Goal: Transaction & Acquisition: Obtain resource

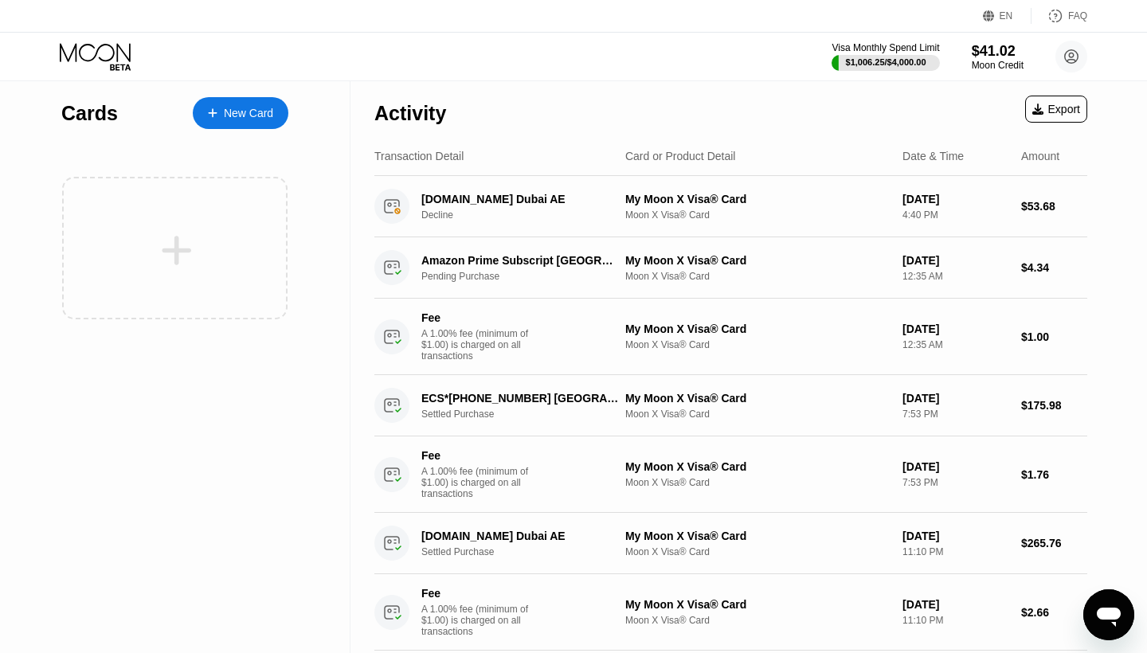
click at [261, 116] on div "New Card" at bounding box center [248, 114] width 49 height 14
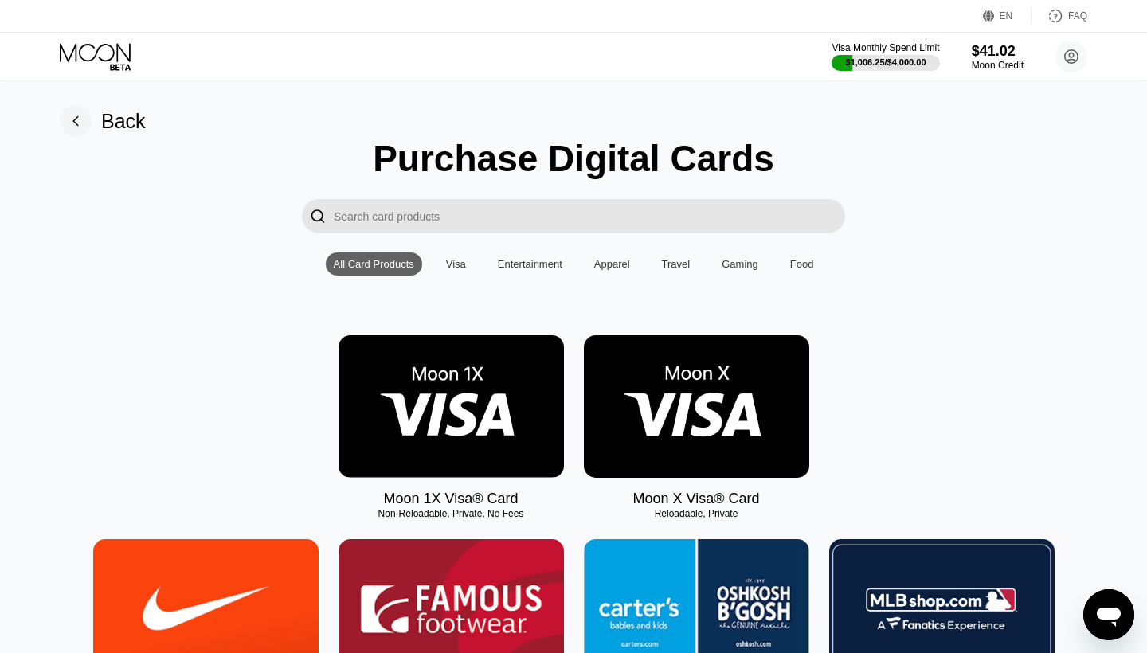
click at [84, 116] on rect at bounding box center [76, 121] width 32 height 32
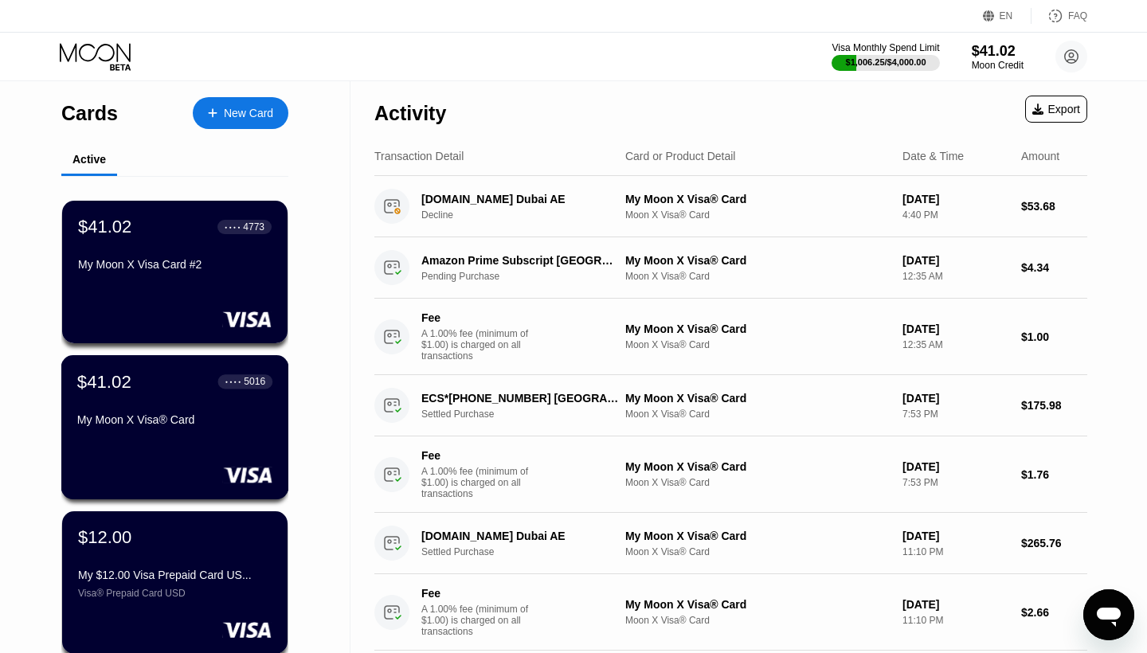
click at [181, 446] on div "$41.02 ● ● ● ● 5016 My Moon X Visa® Card" at bounding box center [175, 427] width 228 height 144
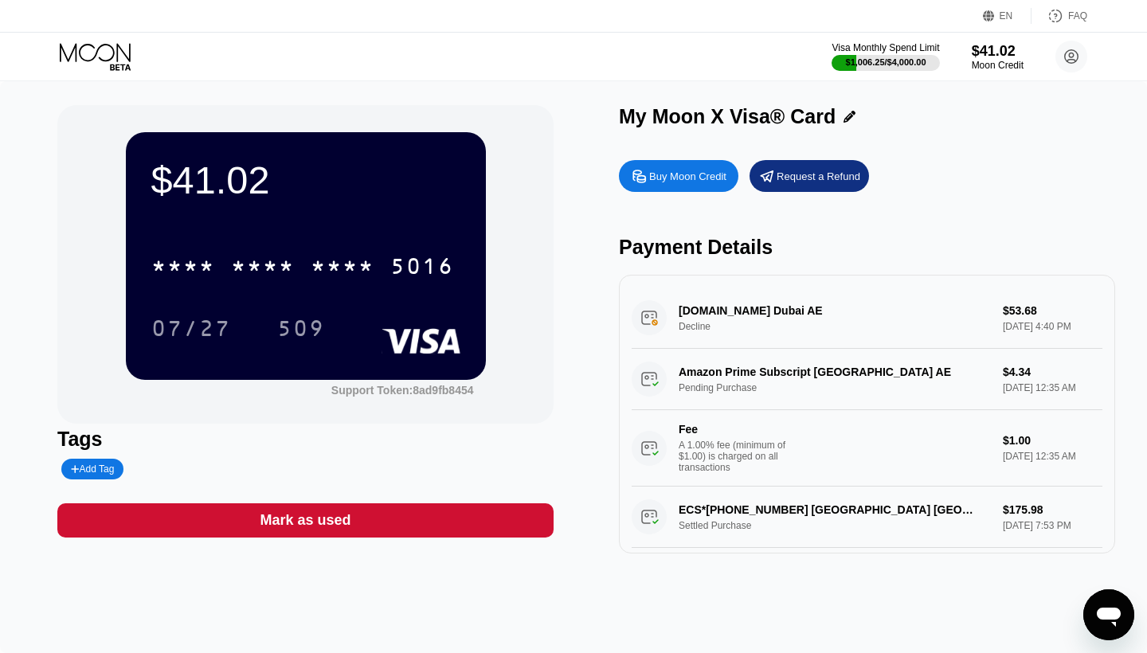
click at [662, 173] on div "Buy Moon Credit" at bounding box center [687, 177] width 77 height 14
type input "0"
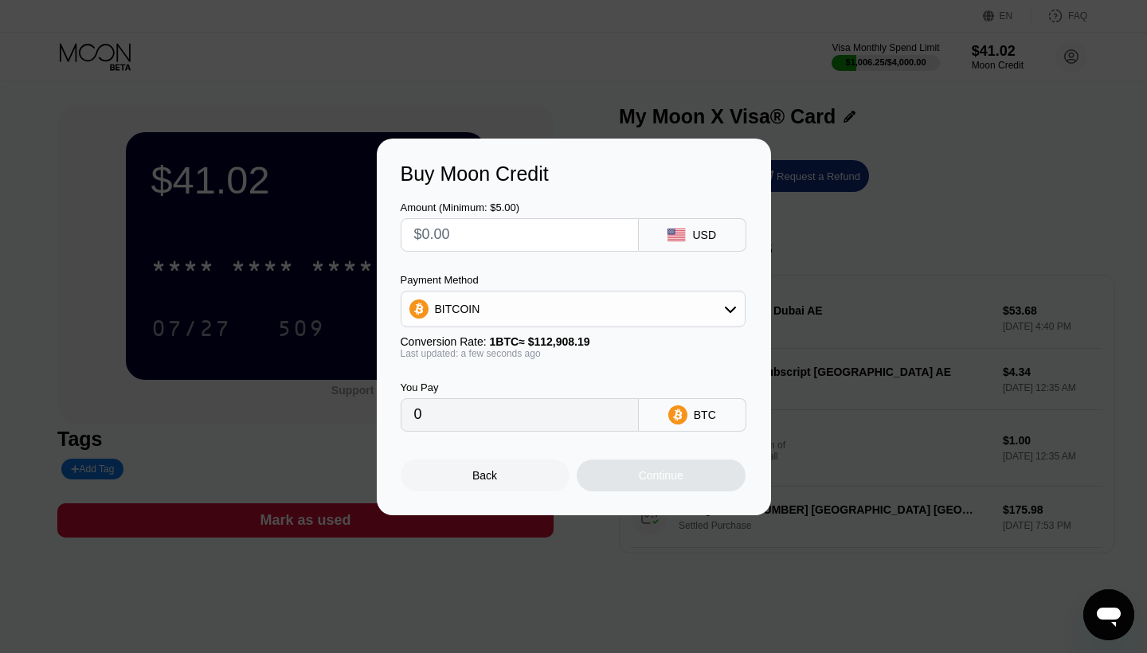
click at [589, 250] on div "Amount (Minimum: $5.00) USD Payment Method BITCOIN Conversion Rate: 1 BTC ≈ $11…" at bounding box center [574, 309] width 347 height 246
click at [586, 245] on input "text" at bounding box center [519, 235] width 211 height 32
type input "$5"
type input "0.00004429"
type input "$59"
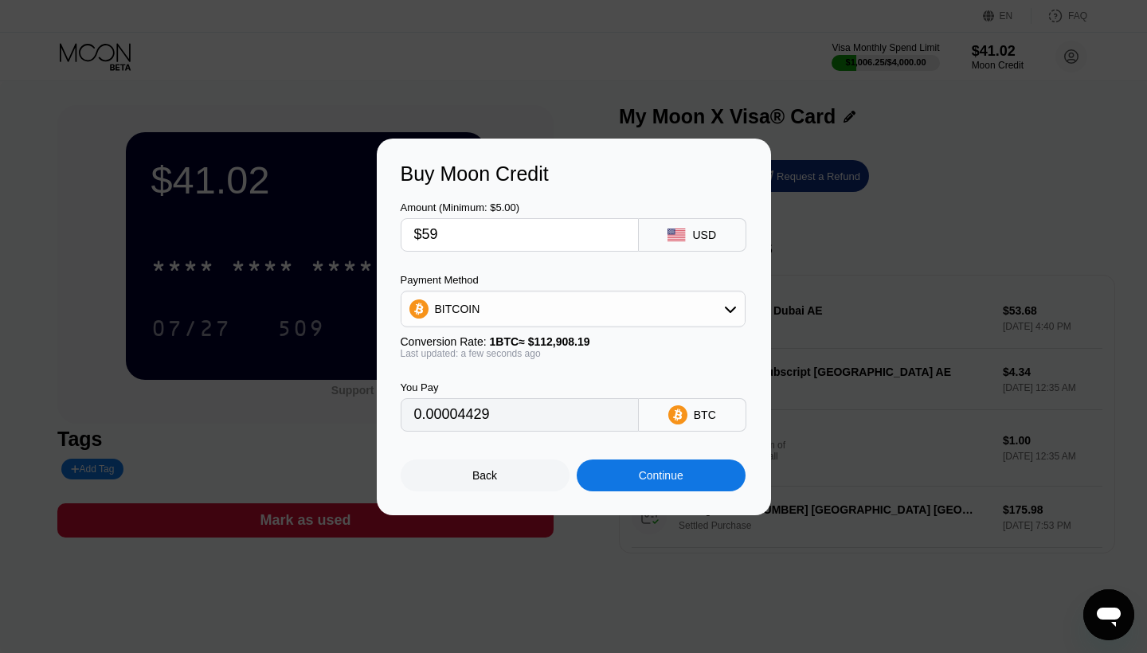
type input "0.00052255"
type input "$590"
type input "0.00522549"
click at [650, 472] on div "Continue" at bounding box center [661, 475] width 45 height 13
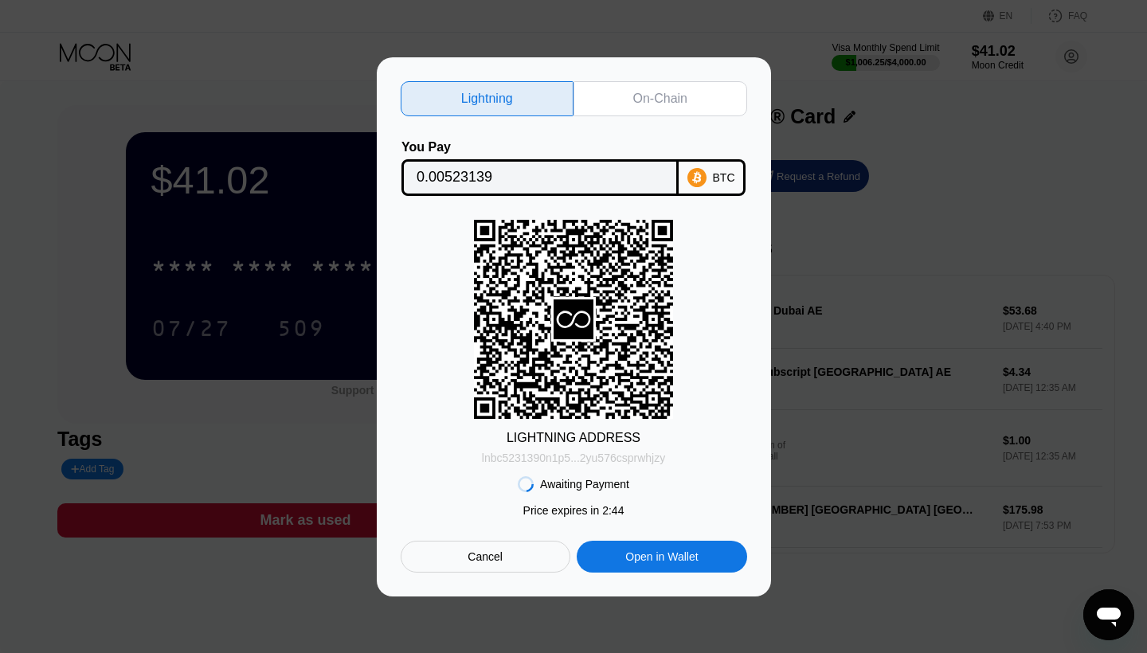
click at [555, 460] on div "lnbc5231390n1p5...2yu576csprwhjzy" at bounding box center [573, 458] width 183 height 13
click at [460, 566] on div "Cancel" at bounding box center [486, 557] width 170 height 32
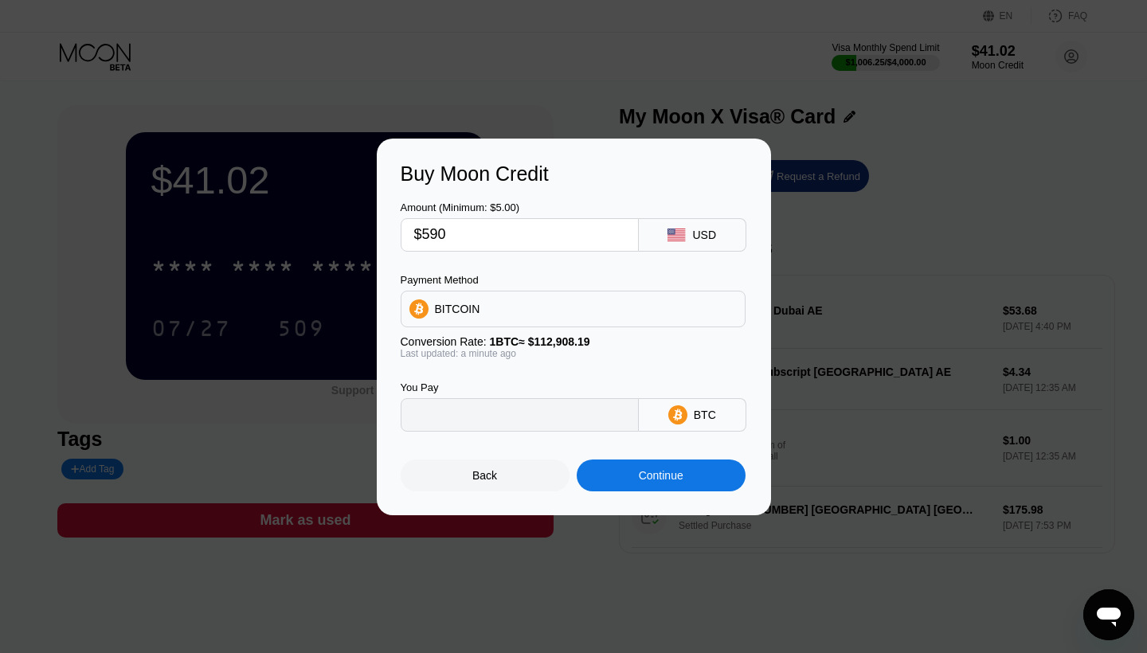
type input "0.00522549"
click at [479, 238] on input "$590" at bounding box center [519, 235] width 211 height 32
type input "$5"
type input "0.00004429"
type input "$588"
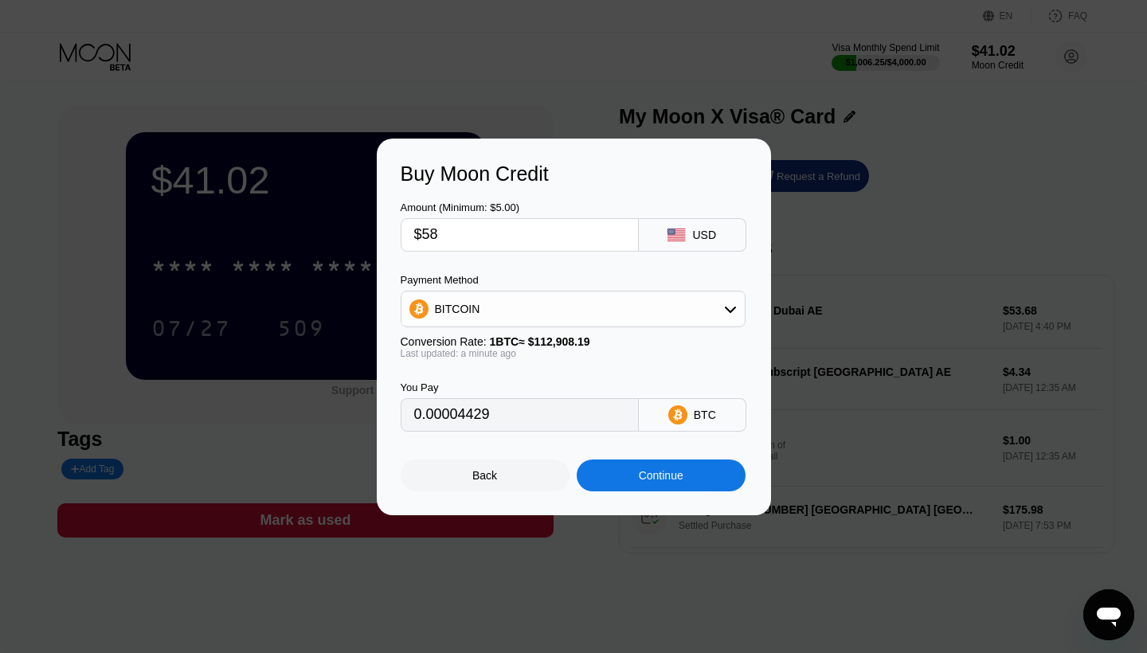
type input "0.00520778"
type input "$588"
click at [652, 464] on div "Continue" at bounding box center [661, 476] width 169 height 32
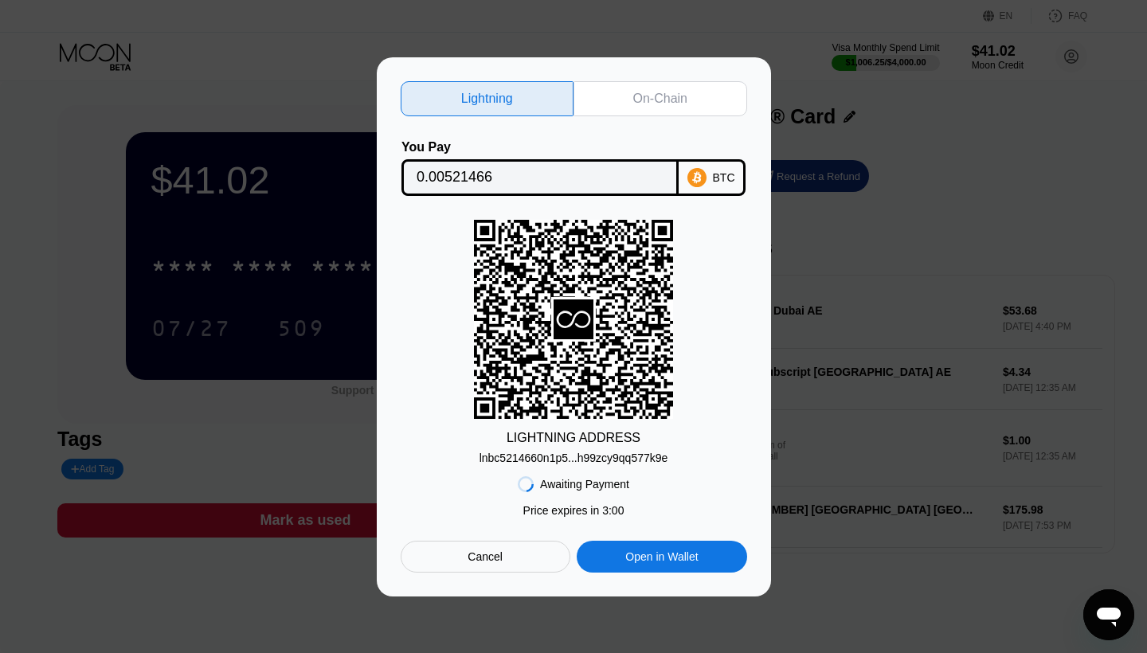
click at [550, 461] on div "lnbc5214660n1p5...h99zcy9qq577k9e" at bounding box center [574, 458] width 189 height 13
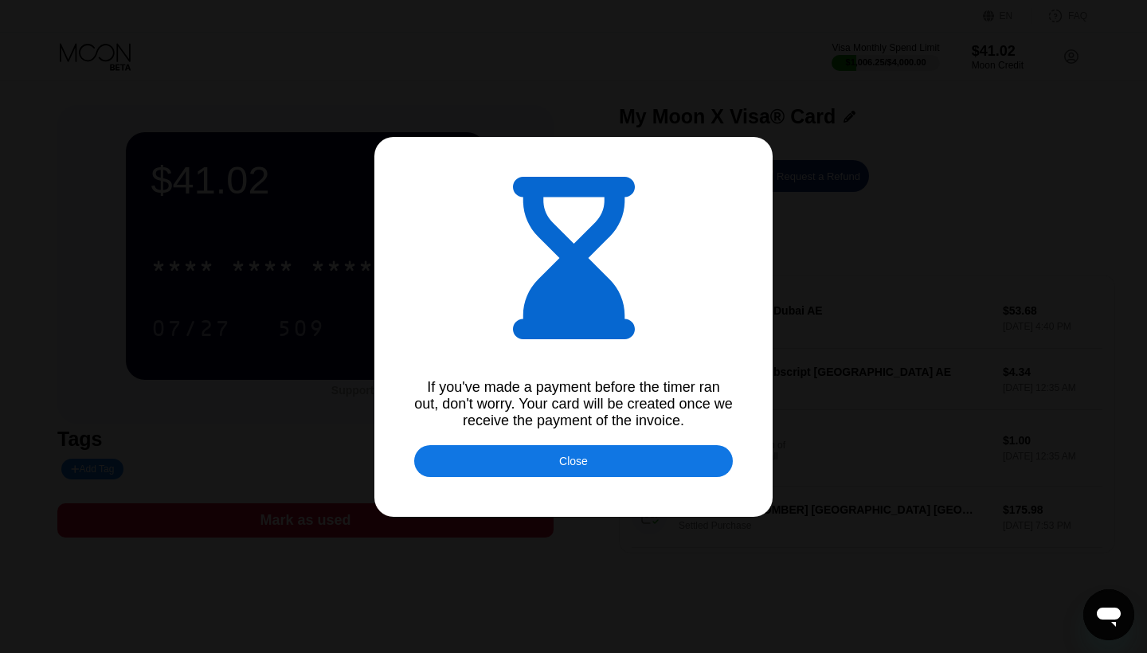
type input "0.00522819"
click at [480, 450] on div "Close" at bounding box center [573, 461] width 319 height 32
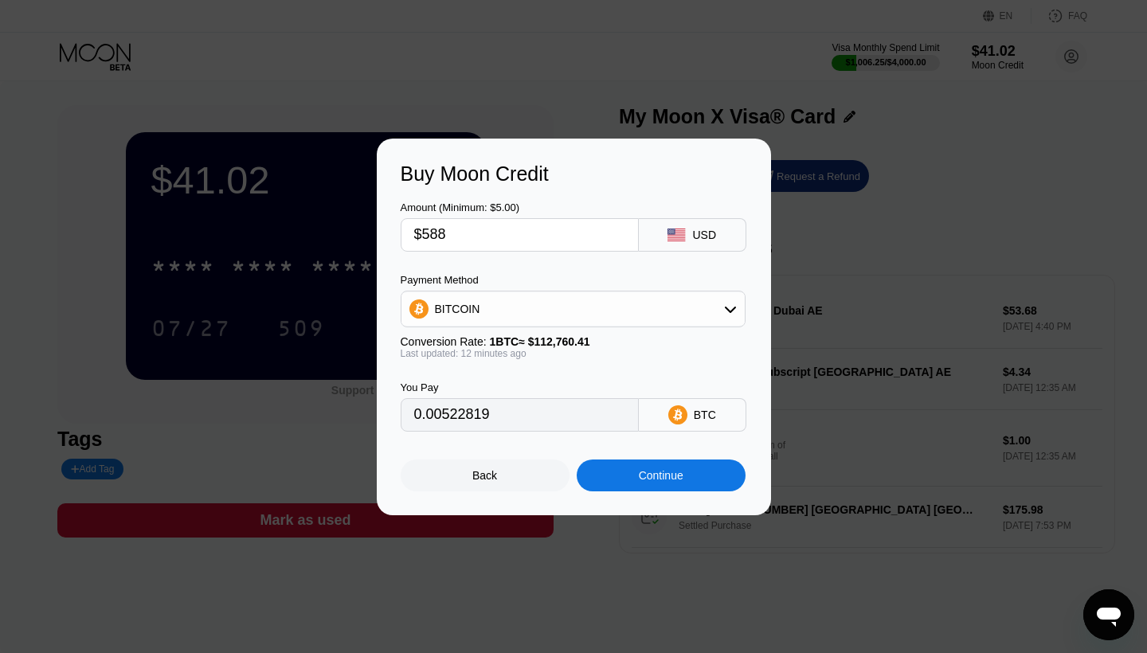
click at [698, 478] on div "Continue" at bounding box center [661, 476] width 169 height 32
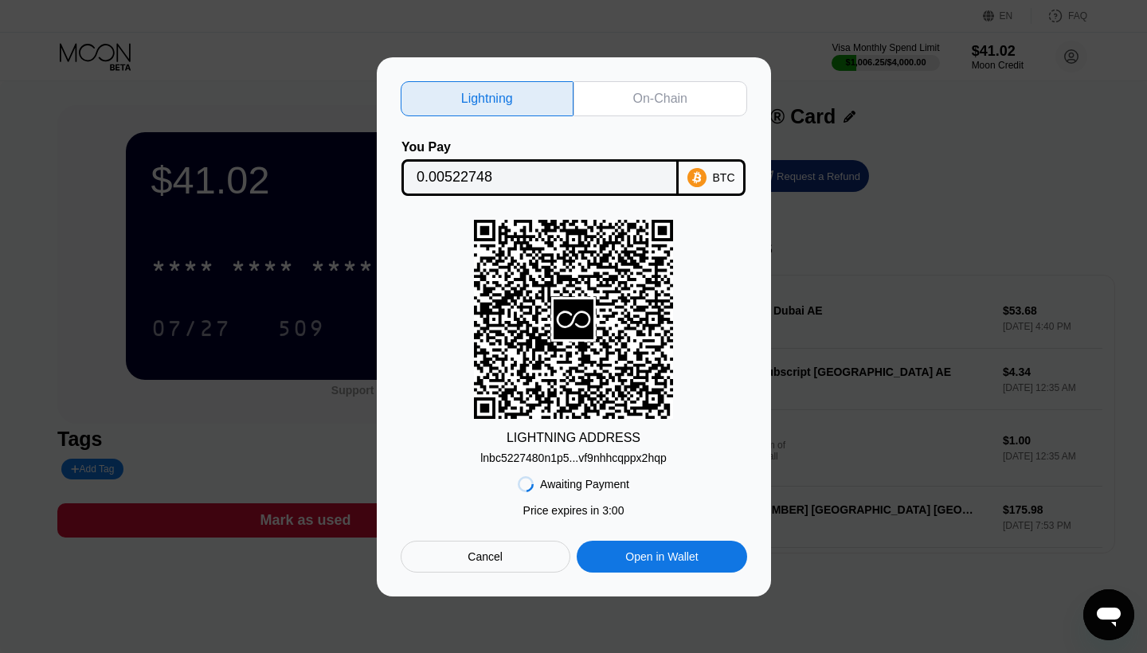
click at [614, 458] on div "lnbc5227480n1p5...vf9nhhcqppx2hqp" at bounding box center [573, 458] width 186 height 13
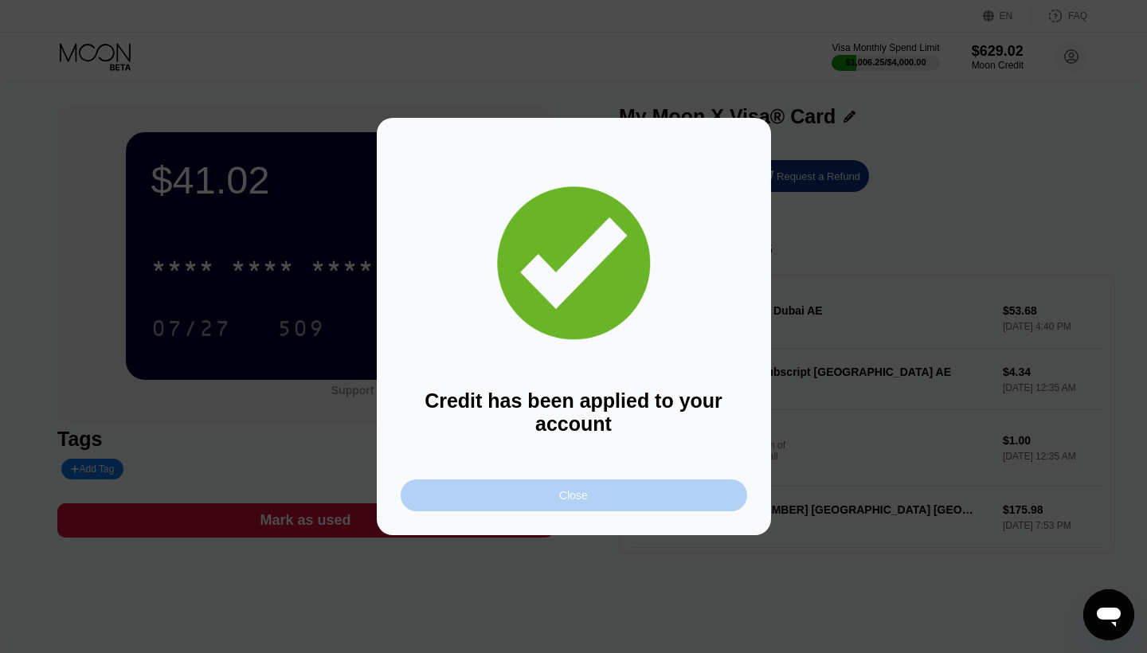
click at [624, 499] on div "Close" at bounding box center [574, 496] width 347 height 32
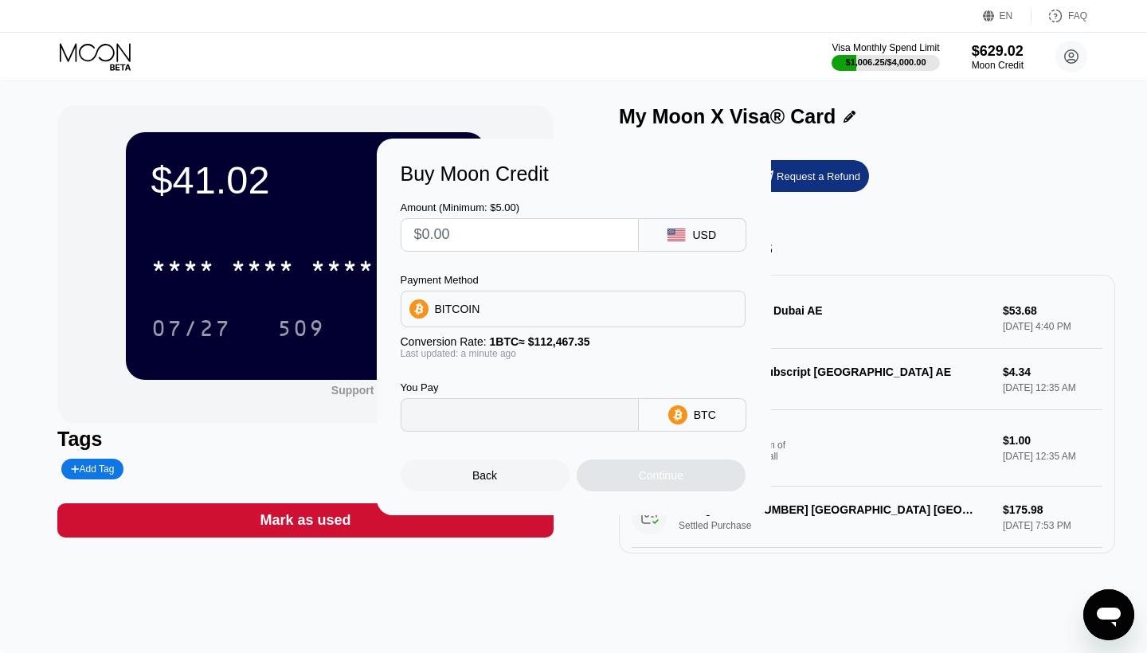
type input "0"
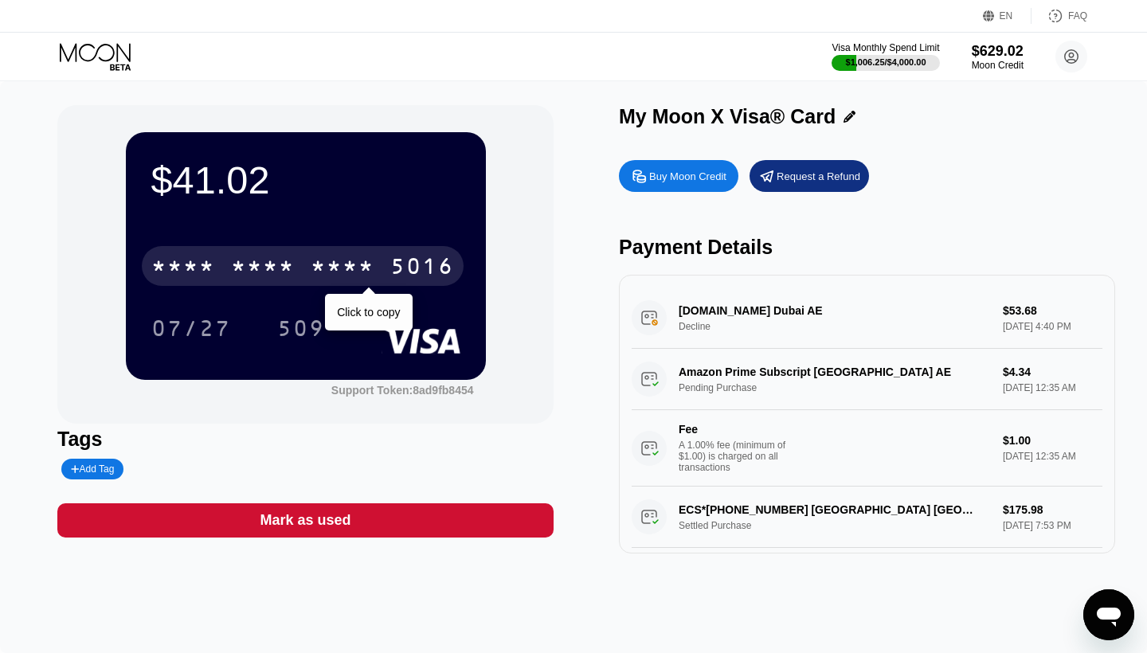
click at [317, 281] on div "* * * *" at bounding box center [343, 268] width 64 height 25
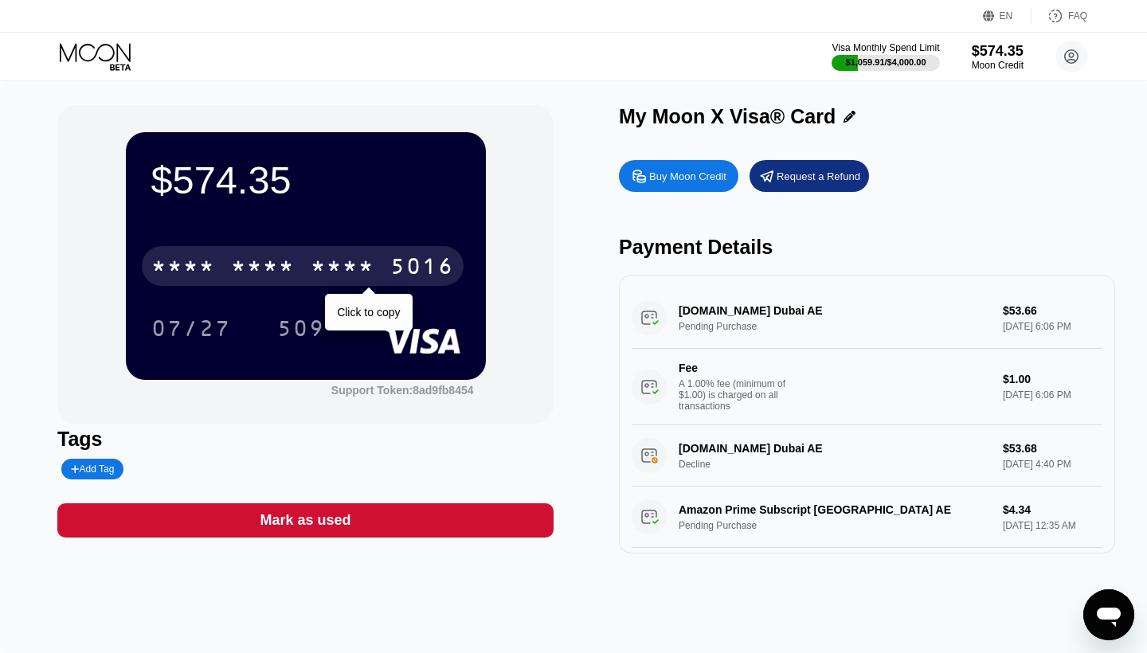
click at [242, 259] on div "* * * *" at bounding box center [263, 268] width 64 height 25
